Goal: Transaction & Acquisition: Purchase product/service

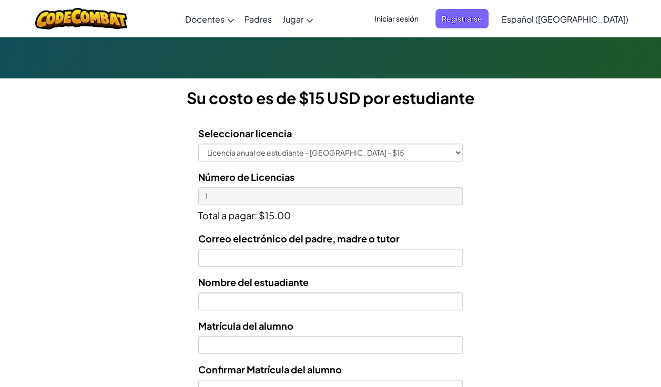
scroll to position [252, 0]
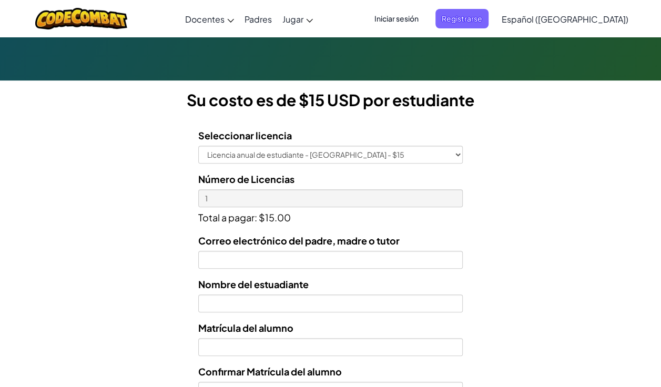
click at [425, 27] on span "Iniciar sesión" at bounding box center [396, 18] width 57 height 19
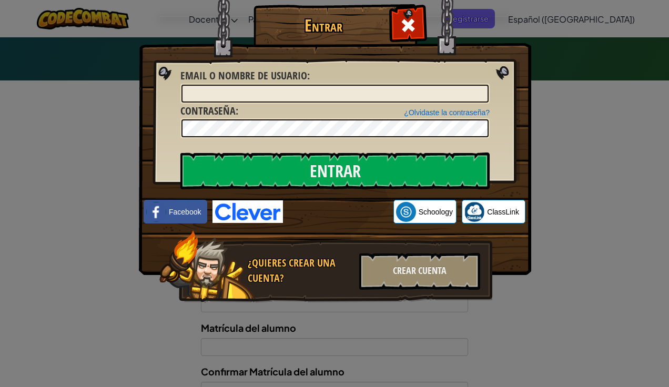
click at [606, 168] on div "Entrar Error desconocido. Email o Nombre de usuario : ¿Olvidaste la contraseña?…" at bounding box center [334, 193] width 669 height 387
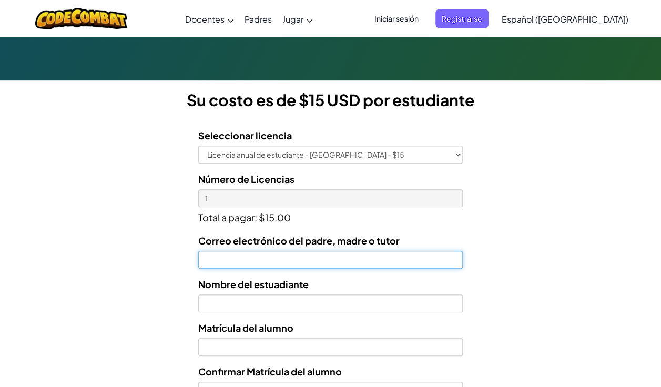
click at [444, 255] on input "Correo electrónico del padre, madre o tutor" at bounding box center [330, 260] width 264 height 18
type input "[EMAIL_ADDRESS][DOMAIN_NAME]"
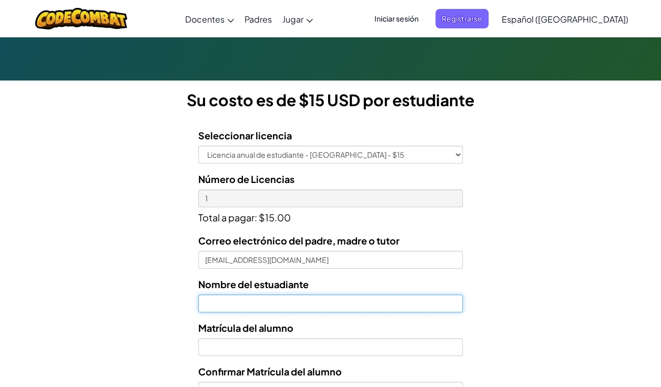
click at [358, 300] on input "text" at bounding box center [330, 303] width 264 height 18
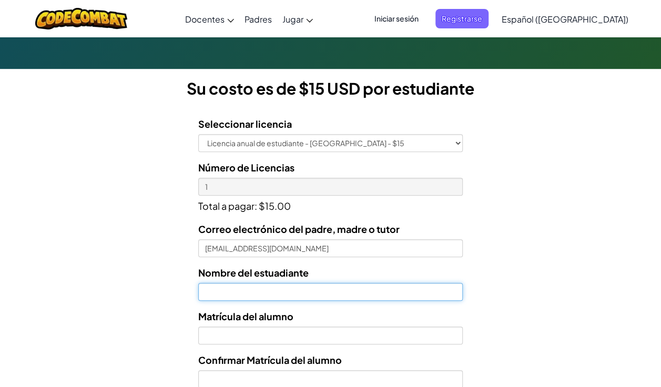
scroll to position [289, 0]
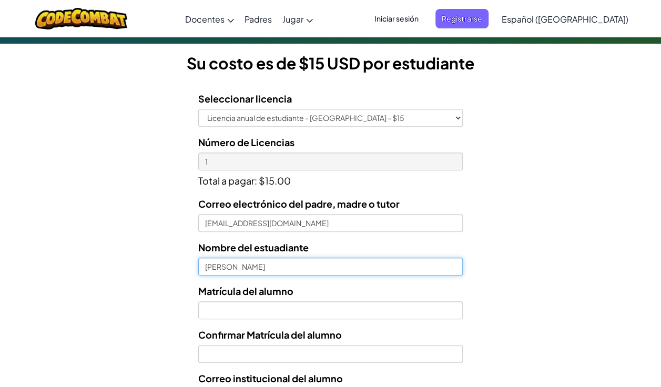
type input "[PERSON_NAME]"
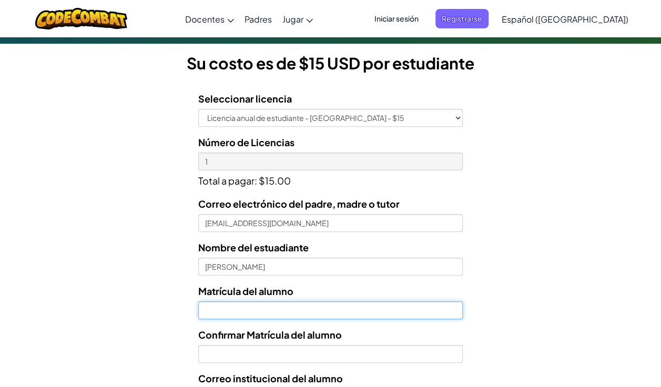
click at [365, 314] on input "Nombre del estuadiante" at bounding box center [330, 310] width 264 height 18
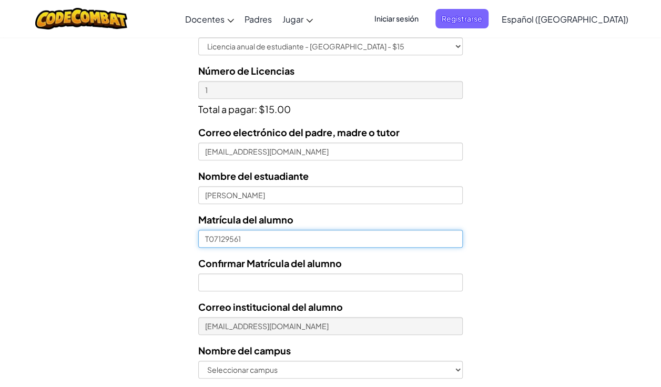
scroll to position [376, 0]
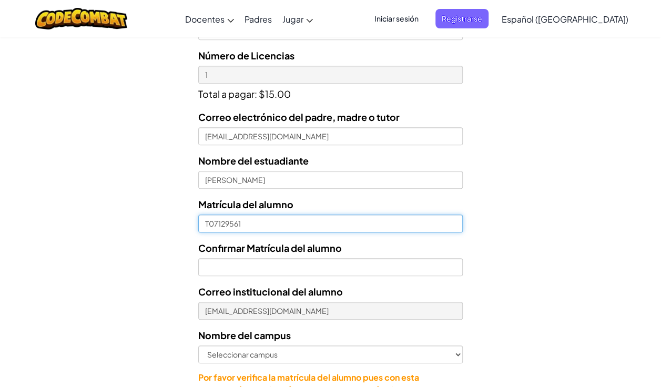
type input "T07129561"
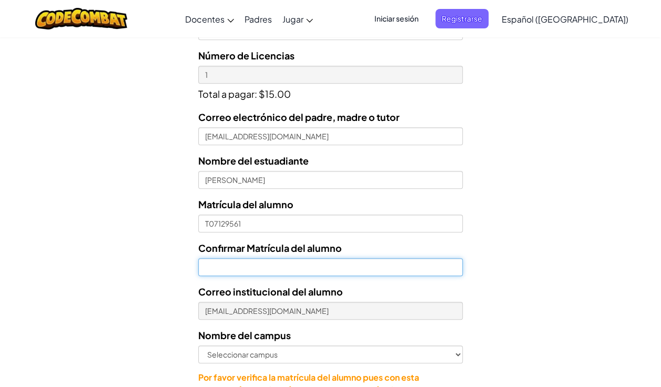
click at [423, 264] on input "Confirmar Matrícula del alumno" at bounding box center [330, 267] width 264 height 18
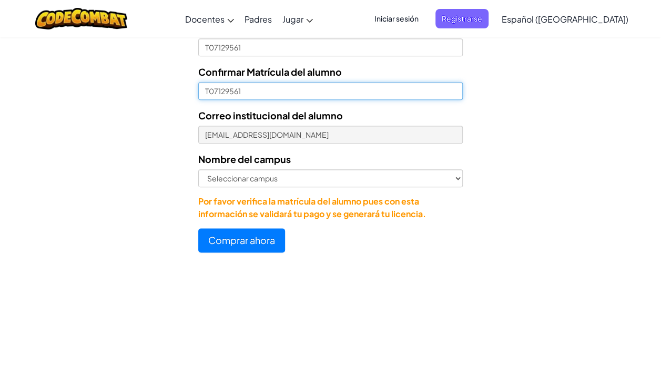
scroll to position [553, 0]
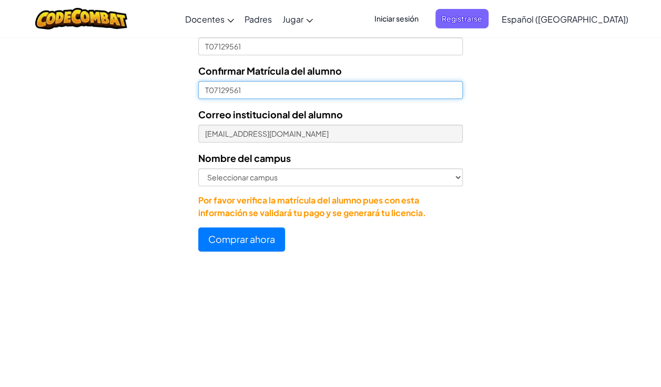
type input "T07129561"
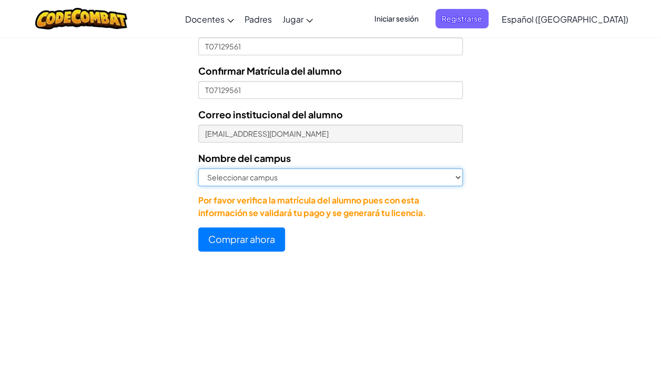
click at [445, 180] on select "Seleccionar campus [GEOGRAPHIC_DATA] Central [GEOGRAPHIC_DATA] [GEOGRAPHIC_DATA…" at bounding box center [330, 177] width 264 height 18
select select "Toluca"
click at [198, 168] on select "Seleccionar campus [GEOGRAPHIC_DATA] Central [GEOGRAPHIC_DATA] [GEOGRAPHIC_DATA…" at bounding box center [330, 177] width 264 height 18
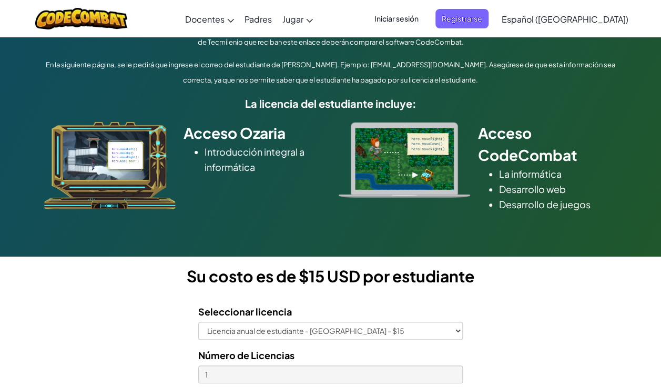
scroll to position [75, 0]
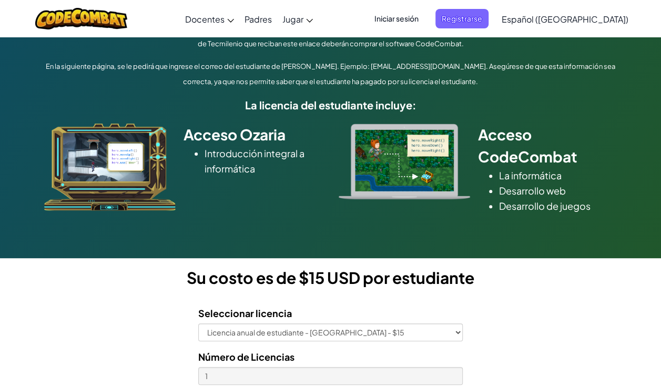
click at [425, 25] on span "Iniciar sesión" at bounding box center [396, 18] width 57 height 19
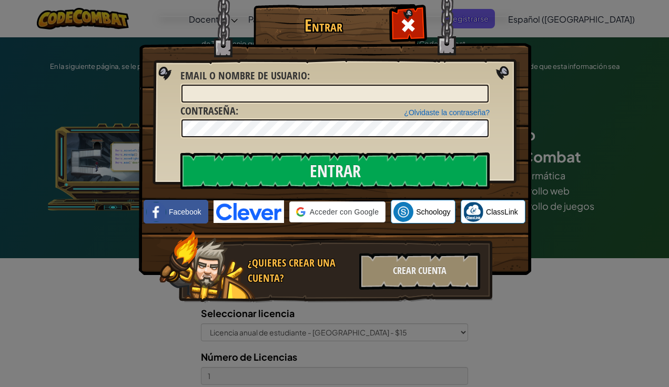
click at [578, 107] on div "Entrar Error desconocido. Email o Nombre de usuario : ¿Olvidaste la contraseña?…" at bounding box center [334, 193] width 669 height 387
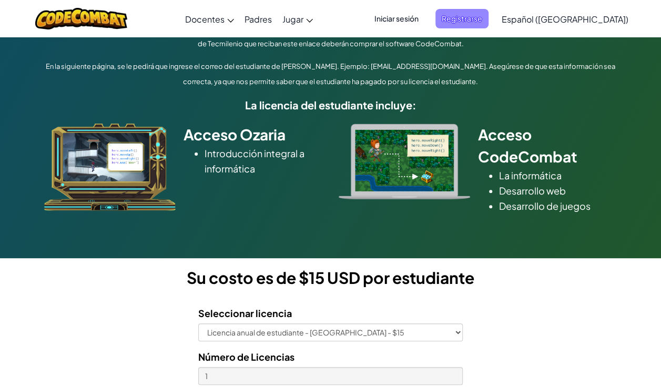
click at [489, 18] on span "Registrarse" at bounding box center [461, 18] width 53 height 19
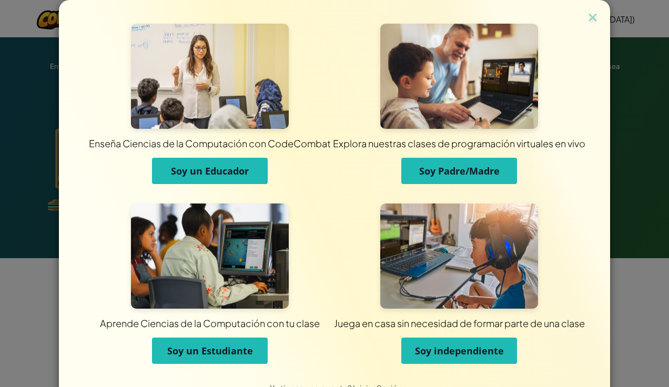
click at [236, 348] on span "Soy un Estudiante" at bounding box center [210, 350] width 86 height 13
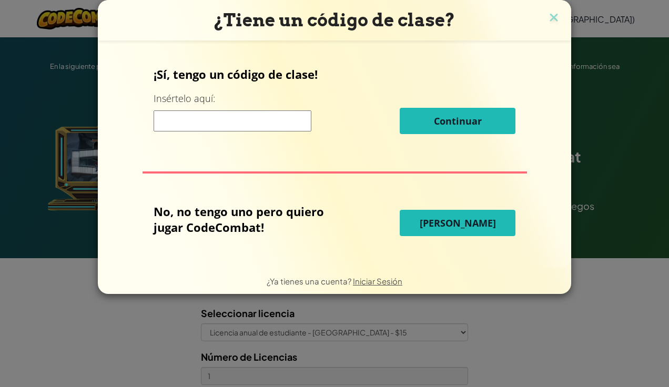
click at [261, 118] on input at bounding box center [233, 120] width 158 height 21
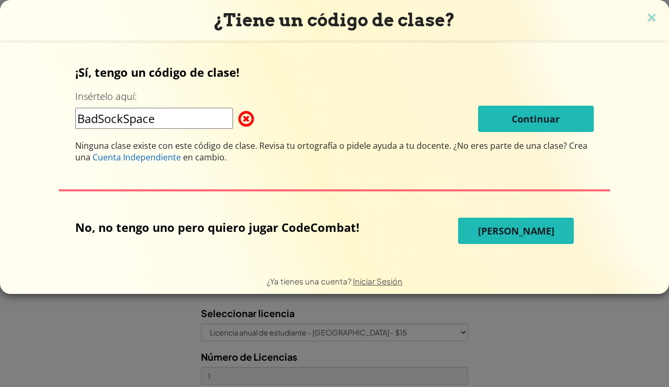
click at [167, 113] on input "BadSockSpace" at bounding box center [154, 118] width 158 height 21
click at [101, 116] on input "BadSockSpace" at bounding box center [154, 118] width 158 height 21
click at [133, 119] on input "Bad Sock Space" at bounding box center [154, 118] width 158 height 21
type input "BadSockSpace"
click at [557, 324] on div "¿Tiene un código de clase? ¡Sí, tengo un código de clase! Insértelo aquí: BadSo…" at bounding box center [334, 193] width 669 height 387
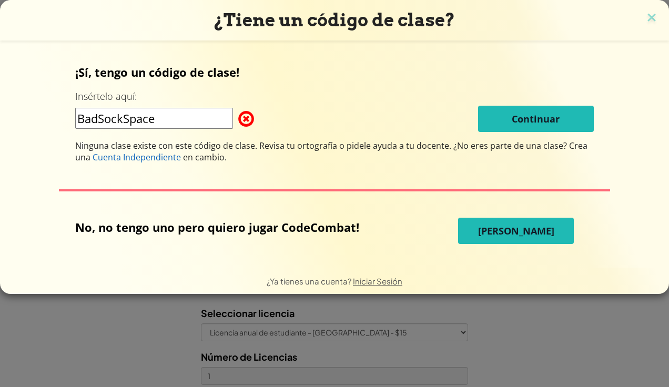
click at [566, 337] on div "¿Tiene un código de clase? ¡Sí, tengo un código de clase! Insértelo aquí: BadSo…" at bounding box center [334, 193] width 669 height 387
click at [649, 21] on img at bounding box center [652, 19] width 14 height 16
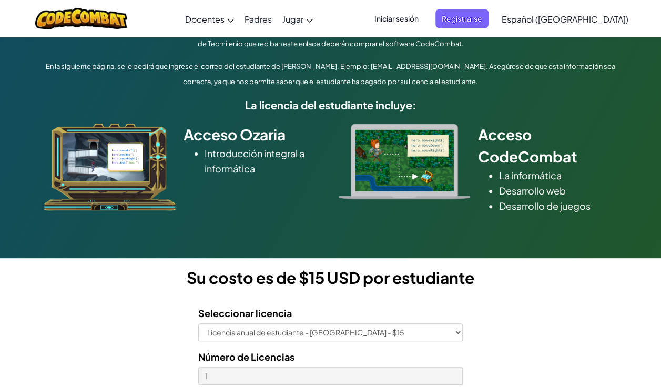
click at [425, 24] on span "Iniciar sesión" at bounding box center [396, 18] width 57 height 19
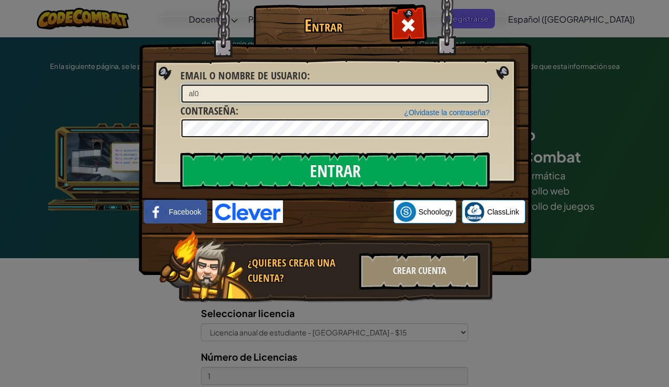
type input "[EMAIL_ADDRESS][DOMAIN_NAME]"
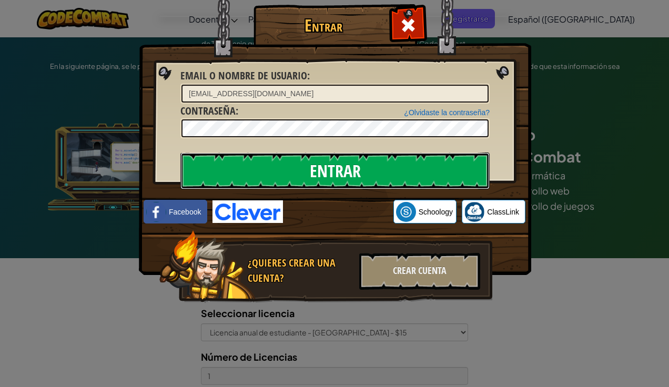
click at [428, 174] on input "Entrar" at bounding box center [334, 170] width 309 height 37
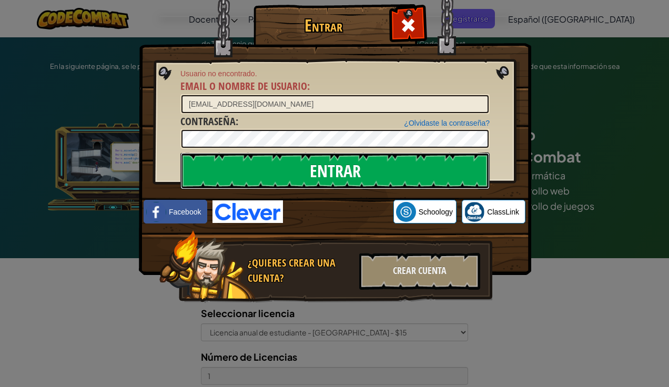
click at [408, 161] on input "Entrar" at bounding box center [334, 170] width 309 height 37
click at [401, 171] on input "Entrar" at bounding box center [334, 170] width 309 height 37
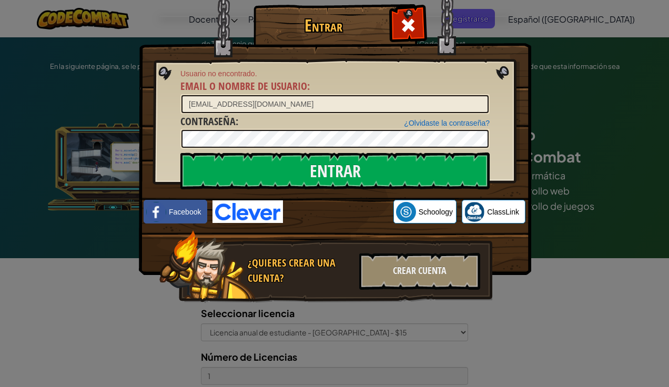
click at [56, 290] on div "Entrar Usuario no encontrado. Email o Nombre de usuario : [EMAIL_ADDRESS][DOMAI…" at bounding box center [334, 193] width 669 height 387
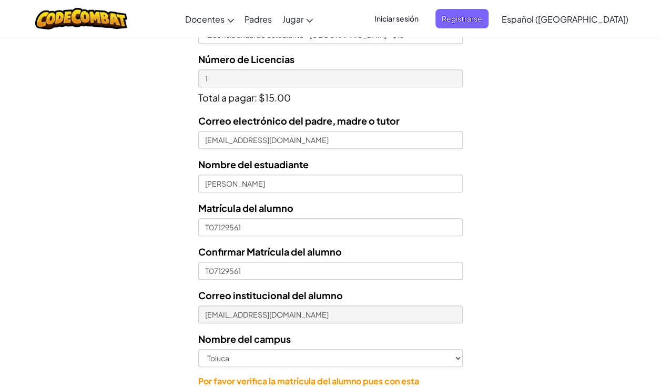
scroll to position [372, 0]
click at [422, 23] on span "Iniciar sesión" at bounding box center [396, 18] width 57 height 19
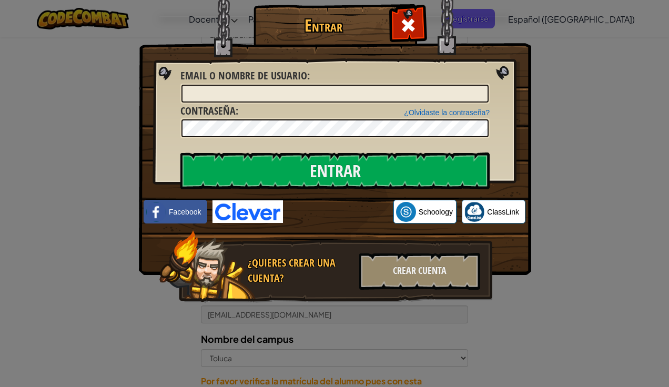
click at [578, 98] on div "Entrar Error desconocido. Email o Nombre de usuario : ¿Olvidaste la contraseña?…" at bounding box center [334, 193] width 669 height 387
